Goal: Task Accomplishment & Management: Complete application form

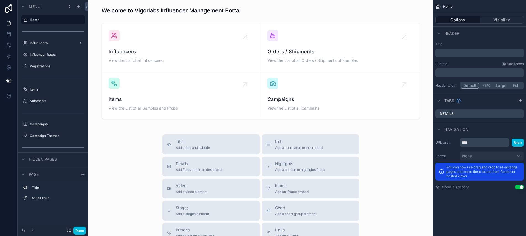
click at [275, 93] on div "scrollable content" at bounding box center [261, 71] width 336 height 100
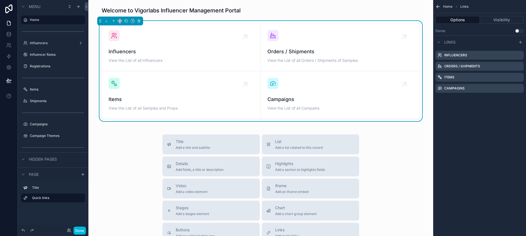
click at [273, 99] on span "Campaigns" at bounding box center [340, 100] width 146 height 8
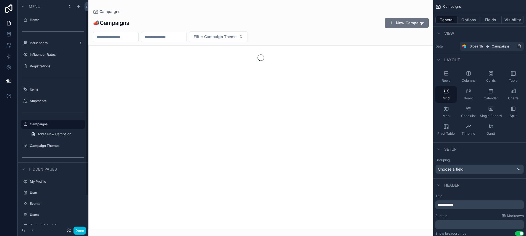
scroll to position [4, 0]
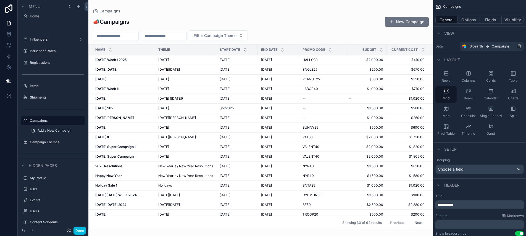
click at [114, 59] on div "scrollable content" at bounding box center [260, 118] width 345 height 236
click at [133, 58] on div "[DATE] Week I [DATE] Week I 2025" at bounding box center [123, 60] width 56 height 4
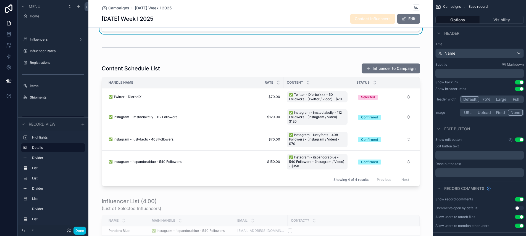
scroll to position [122, 0]
click at [381, 67] on div "scrollable content" at bounding box center [260, 126] width 345 height 130
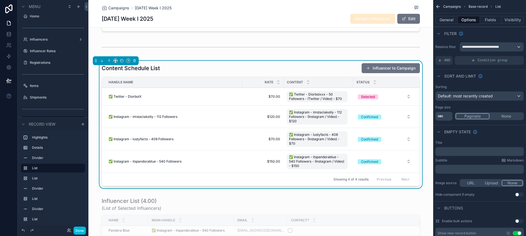
click at [378, 69] on button "Influencer to Campaign" at bounding box center [391, 68] width 58 height 10
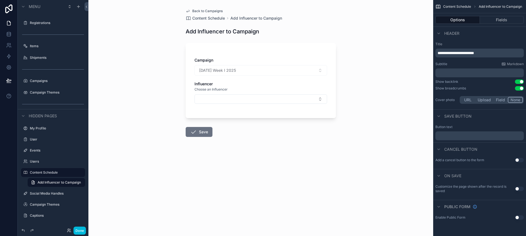
click at [211, 99] on button "Select Button" at bounding box center [260, 98] width 133 height 9
type input "******"
click at [234, 128] on span "✅ Instagram - missyozilla - 1900 Followers" at bounding box center [258, 123] width 66 height 11
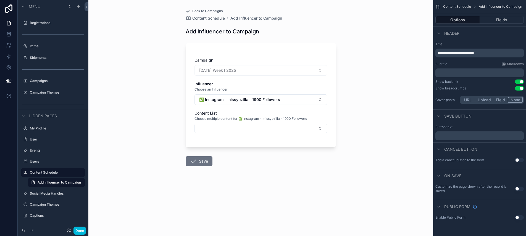
click at [213, 129] on button "Select Button" at bounding box center [260, 128] width 133 height 9
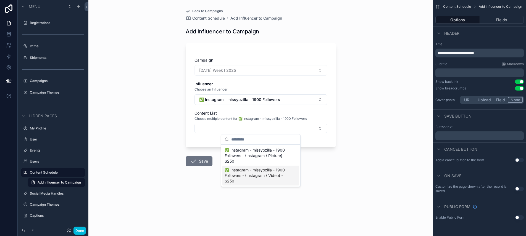
click at [267, 176] on span "✅ Instagram - missyozilla - 1900 Followers - (Instagram / Video) - $250" at bounding box center [258, 175] width 66 height 17
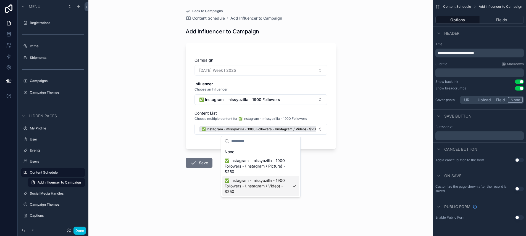
click at [195, 164] on icon "scrollable content" at bounding box center [193, 163] width 7 height 7
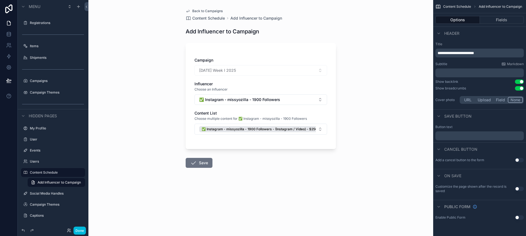
click at [191, 164] on icon "scrollable content" at bounding box center [193, 163] width 7 height 7
